Goal: Information Seeking & Learning: Understand process/instructions

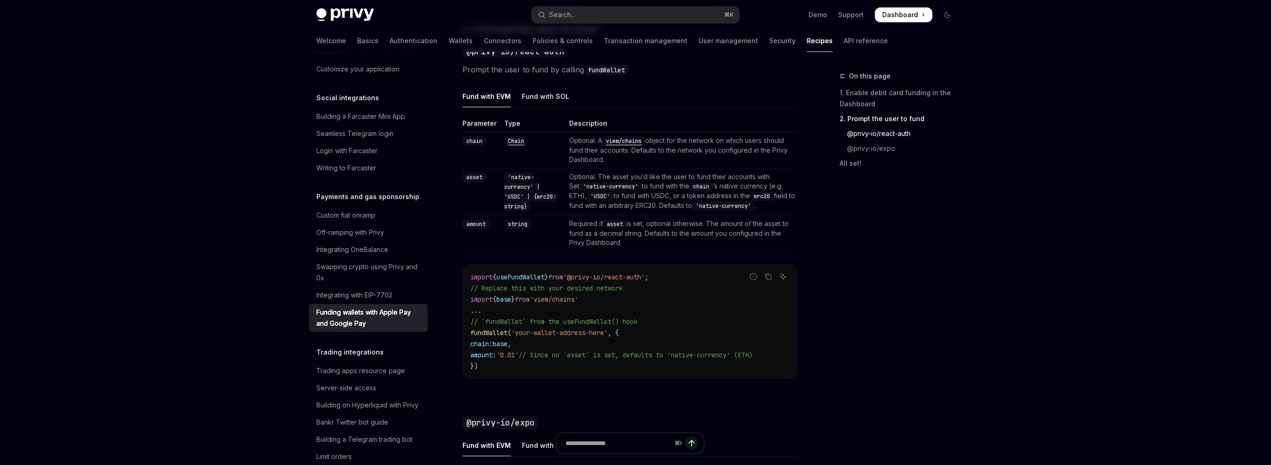
scroll to position [585, 0]
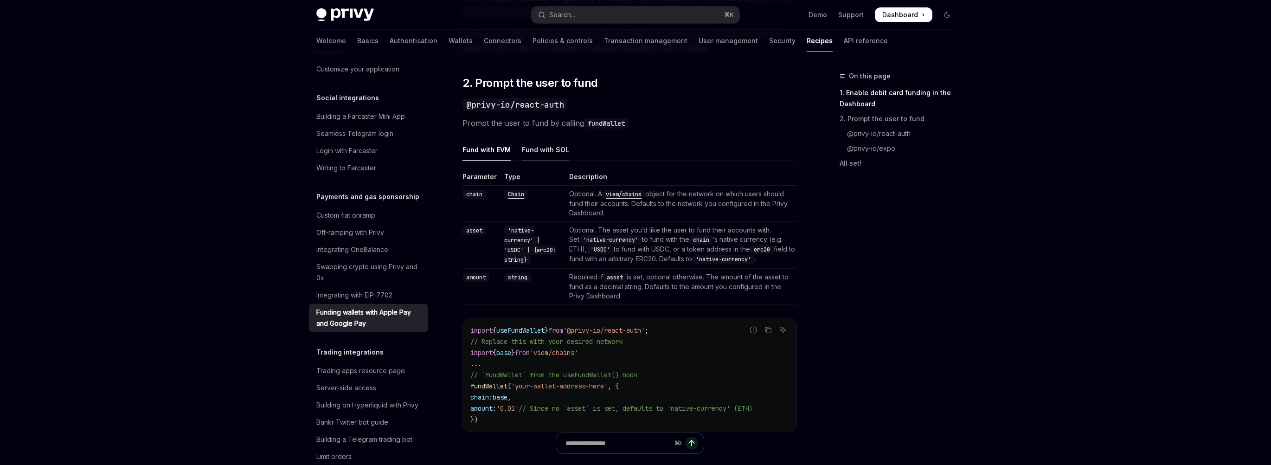
click at [549, 149] on div "Fund with SOL" at bounding box center [545, 150] width 47 height 22
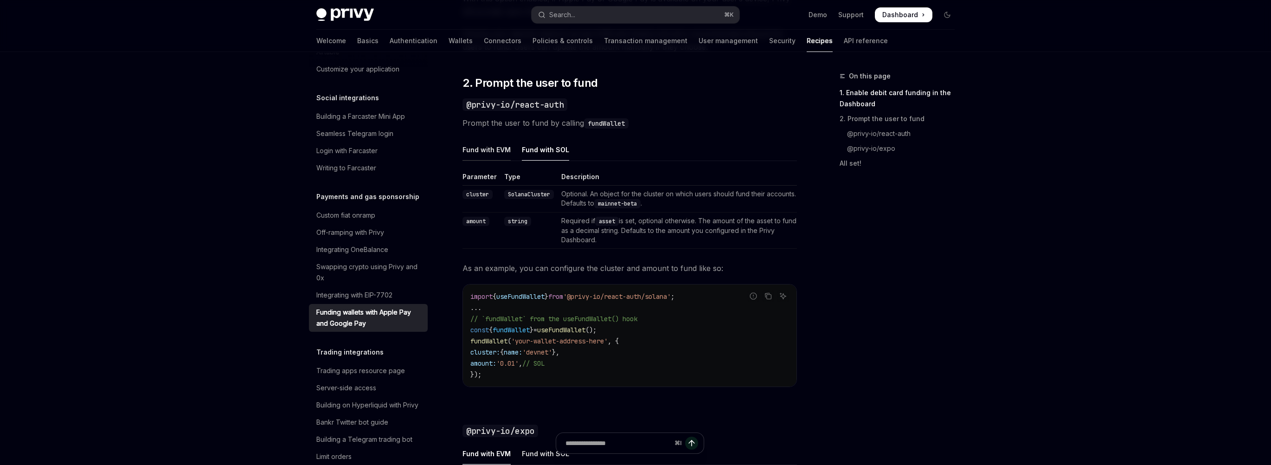
click at [483, 152] on div "Fund with EVM" at bounding box center [487, 150] width 48 height 22
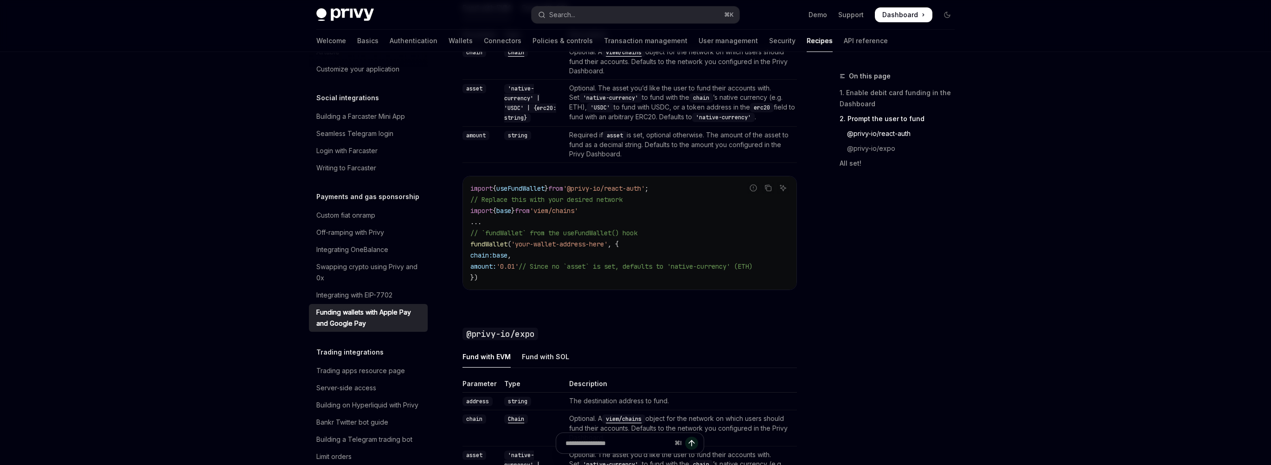
scroll to position [747, 0]
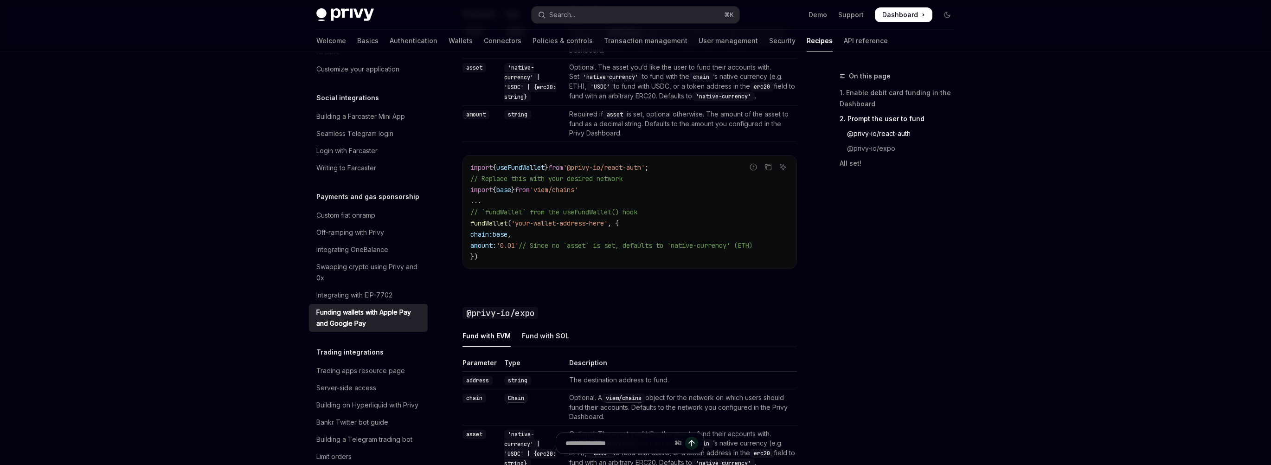
click at [707, 346] on ul "Fund with EVM Fund with SOL" at bounding box center [630, 336] width 334 height 22
type textarea "*"
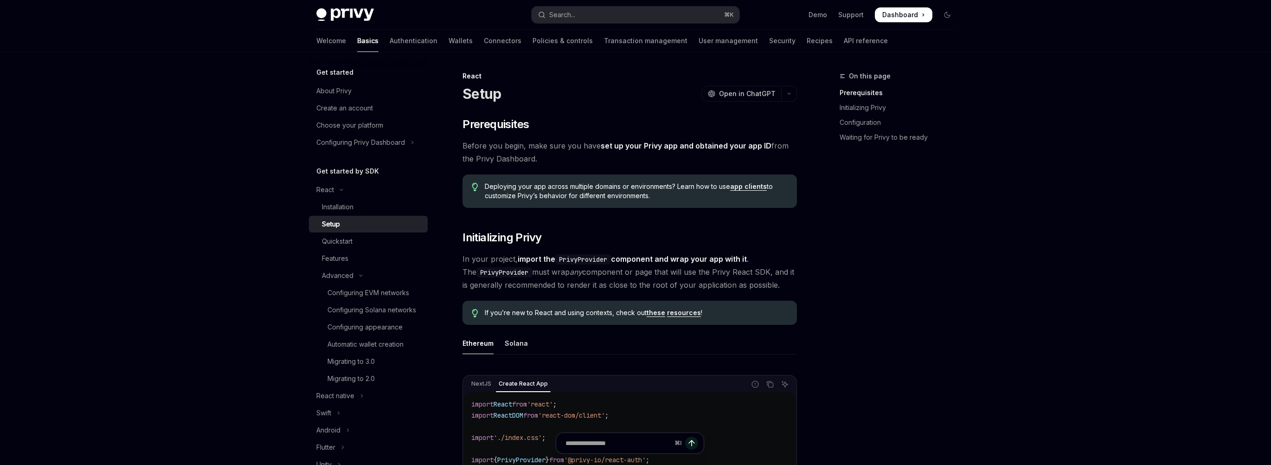
type textarea "*"
